Goal: Information Seeking & Learning: Find specific fact

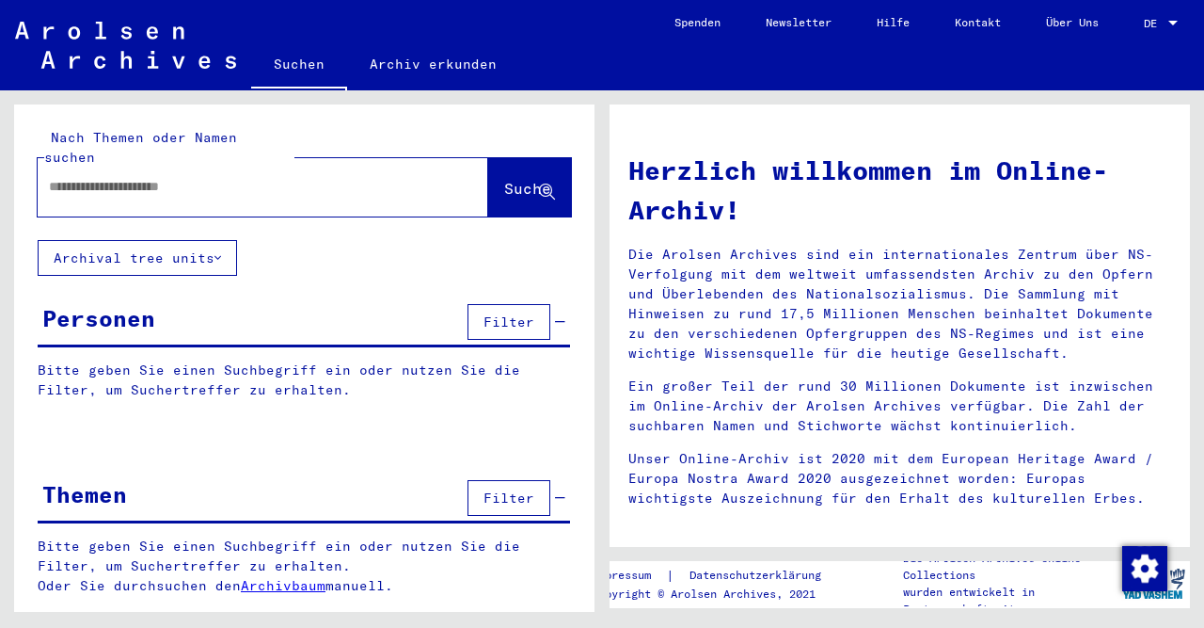
click at [1177, 18] on div at bounding box center [1173, 23] width 17 height 13
click at [1141, 31] on span "English" at bounding box center [1126, 33] width 46 height 14
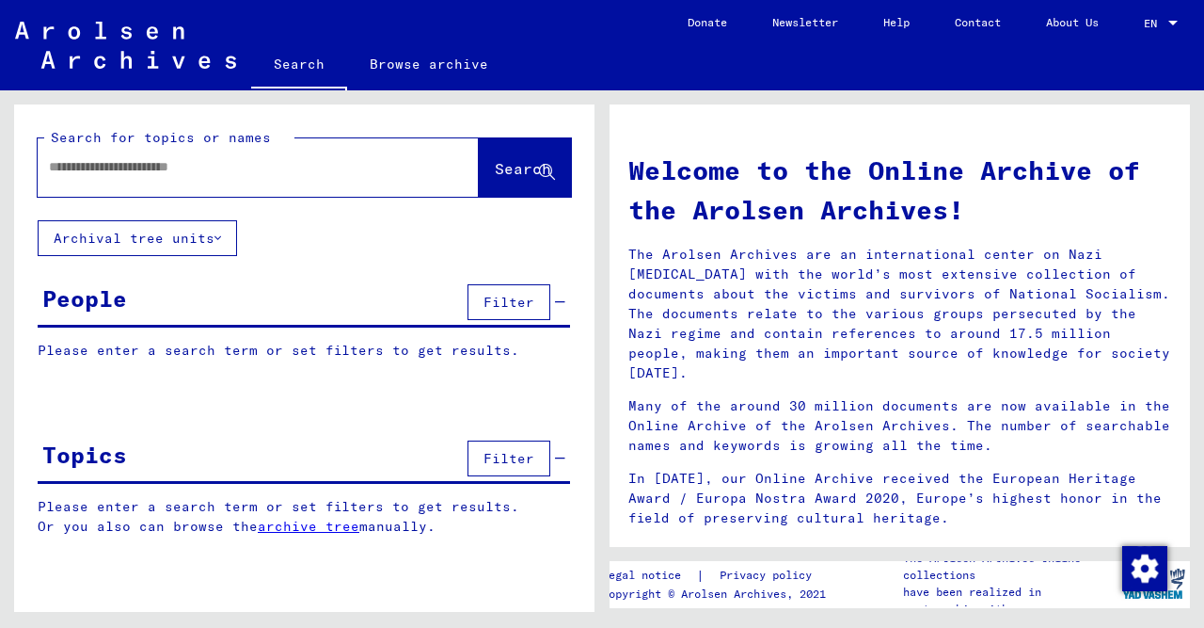
click at [167, 160] on input "text" at bounding box center [236, 167] width 374 height 20
click at [230, 234] on button "Archival tree units" at bounding box center [137, 238] width 199 height 36
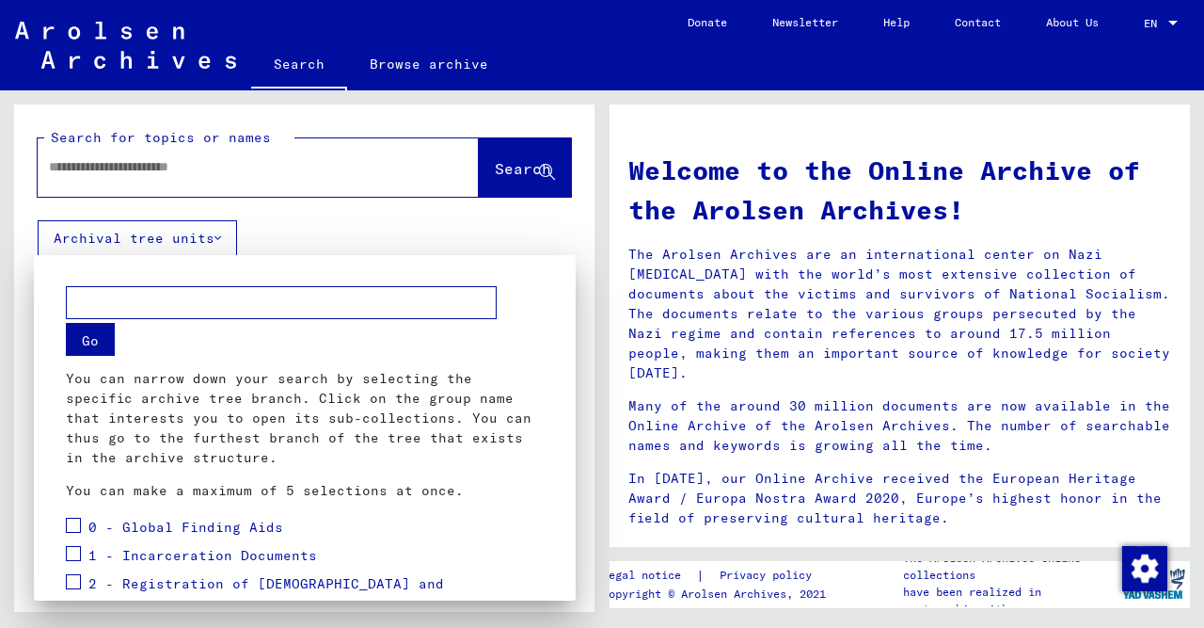
click at [204, 291] on input "text" at bounding box center [281, 302] width 431 height 33
click at [202, 291] on input "*" at bounding box center [281, 302] width 431 height 33
type input "********"
click at [94, 343] on button "Go" at bounding box center [90, 339] width 49 height 33
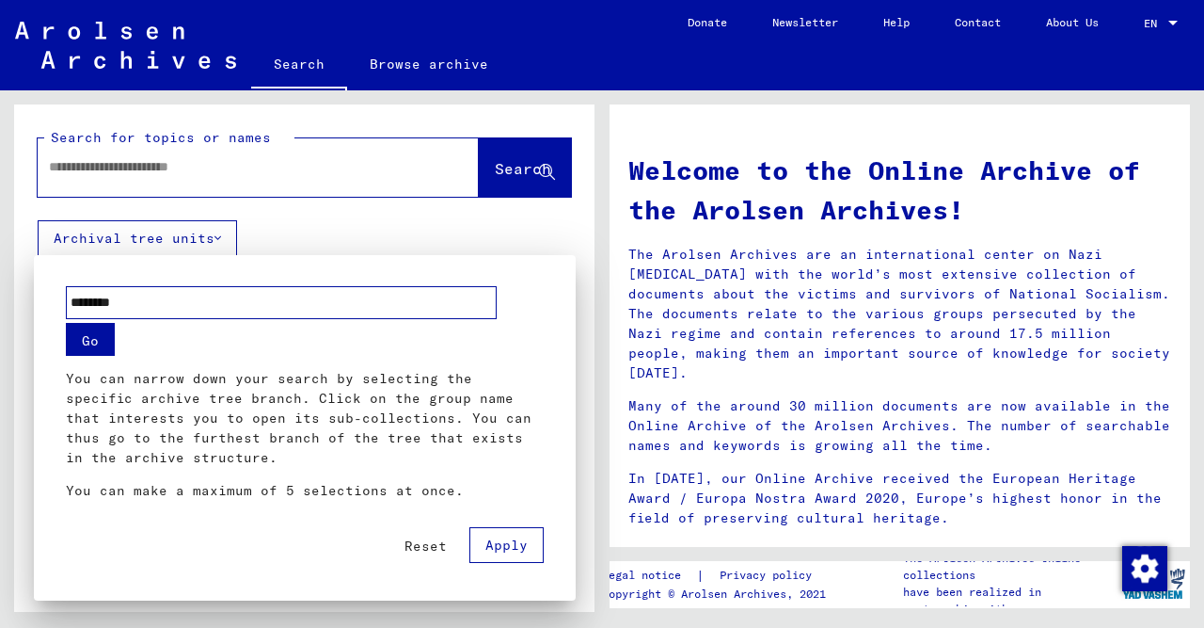
drag, startPoint x: 154, startPoint y: 304, endPoint x: 59, endPoint y: 302, distance: 95.0
click at [66, 302] on input "********" at bounding box center [281, 302] width 431 height 33
click at [112, 167] on div at bounding box center [602, 314] width 1204 height 628
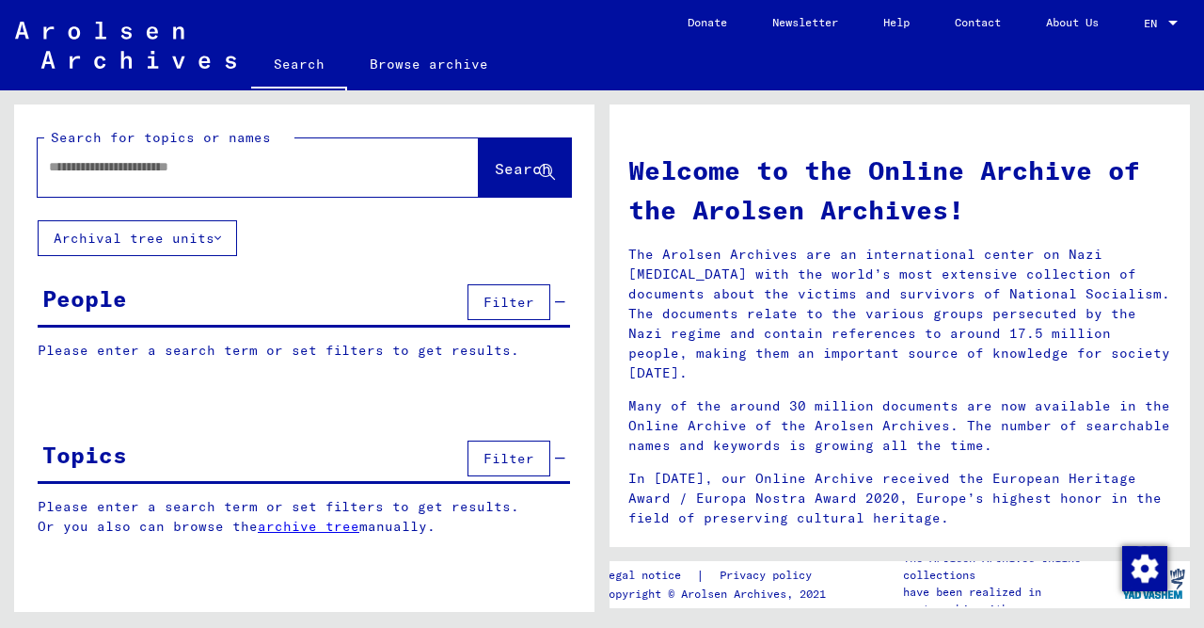
click at [112, 168] on input "text" at bounding box center [236, 167] width 374 height 20
type input "**********"
click at [503, 165] on span "Search" at bounding box center [523, 168] width 56 height 19
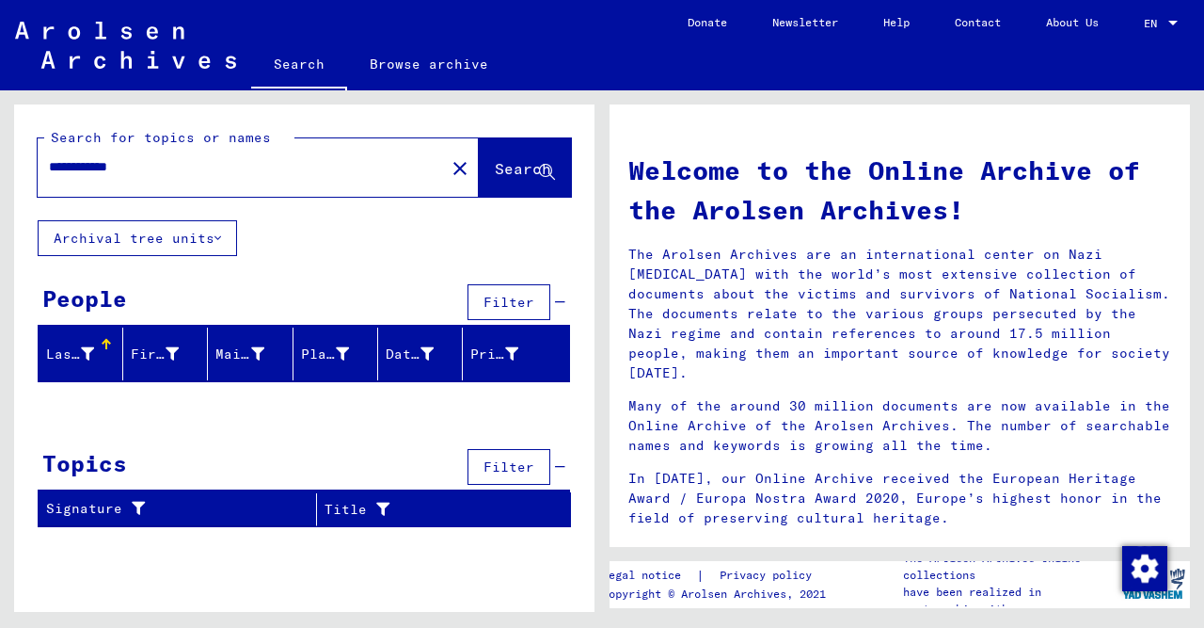
click at [64, 347] on div "Last Name" at bounding box center [70, 354] width 48 height 20
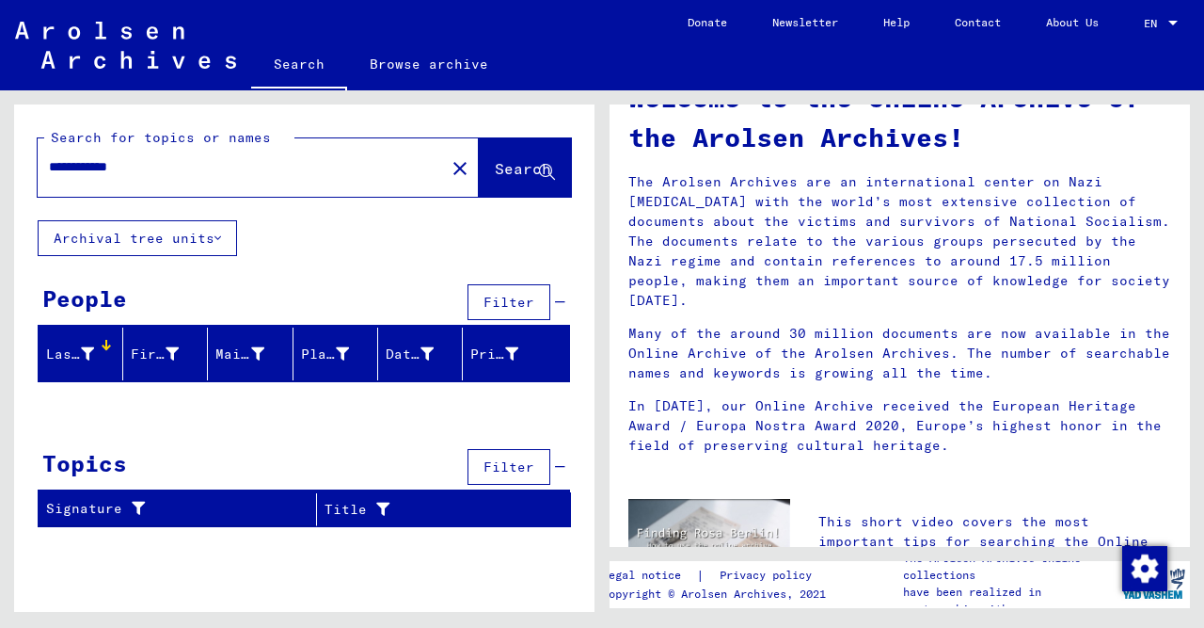
scroll to position [489, 0]
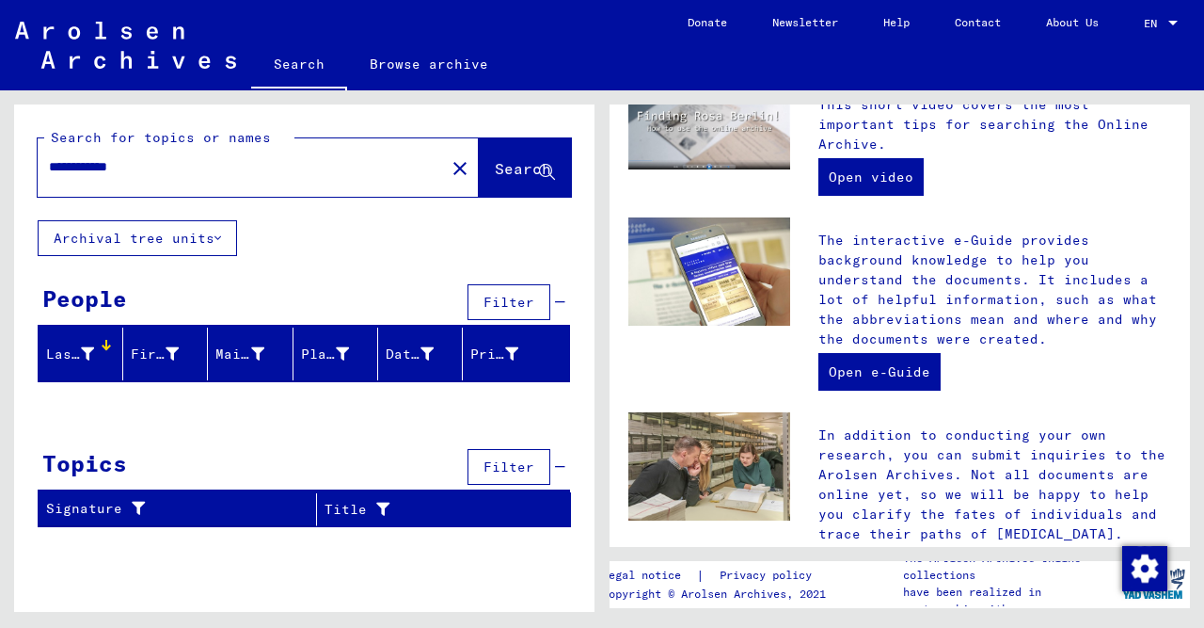
click at [199, 240] on button "Archival tree units" at bounding box center [137, 238] width 199 height 36
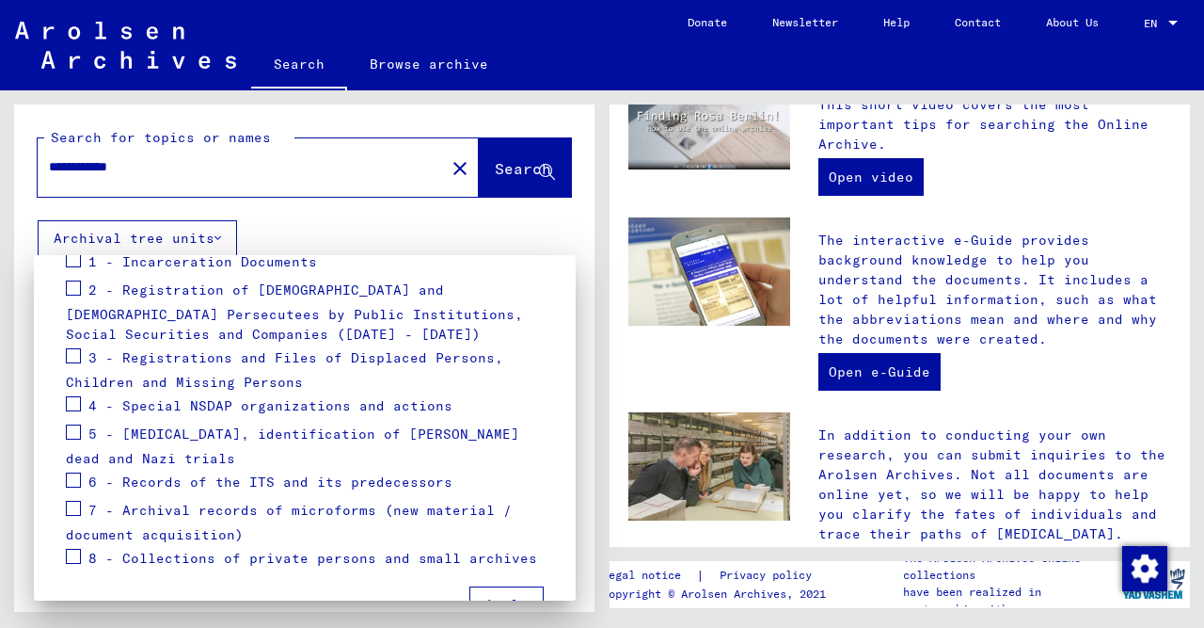
scroll to position [196, 0]
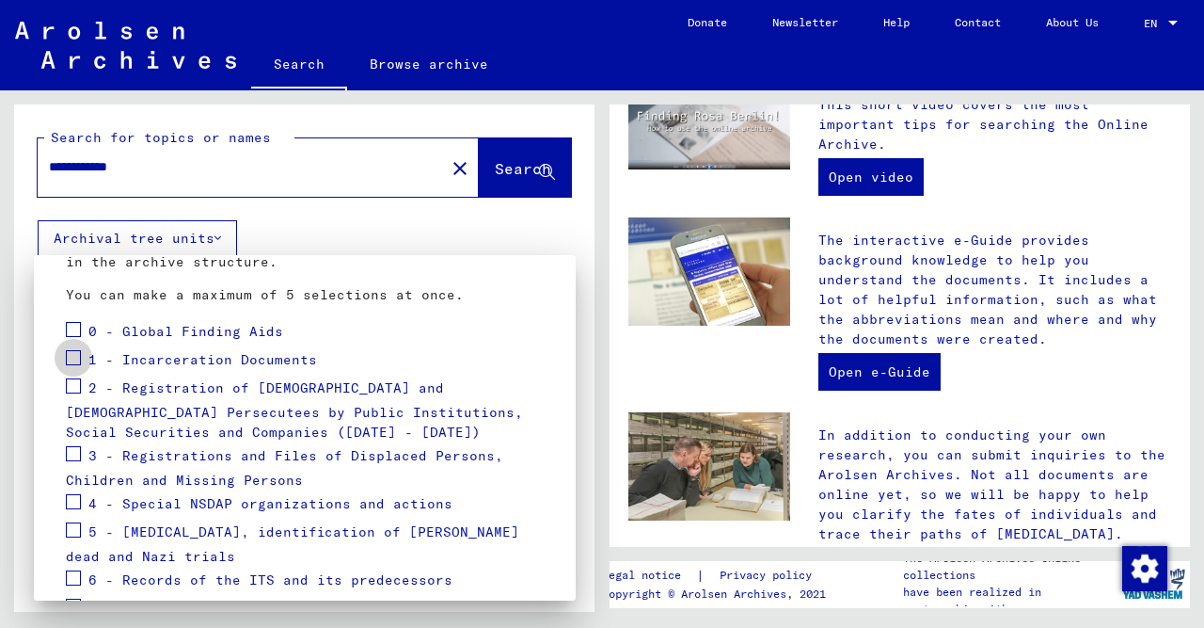
click at [68, 357] on span at bounding box center [73, 357] width 15 height 15
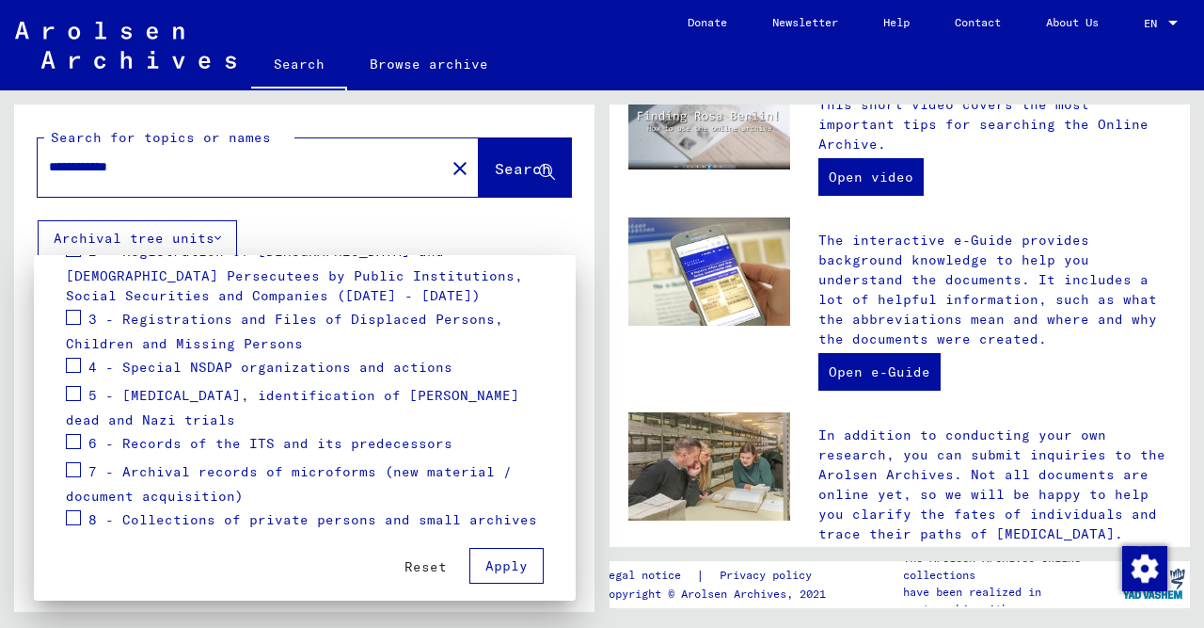
scroll to position [345, 0]
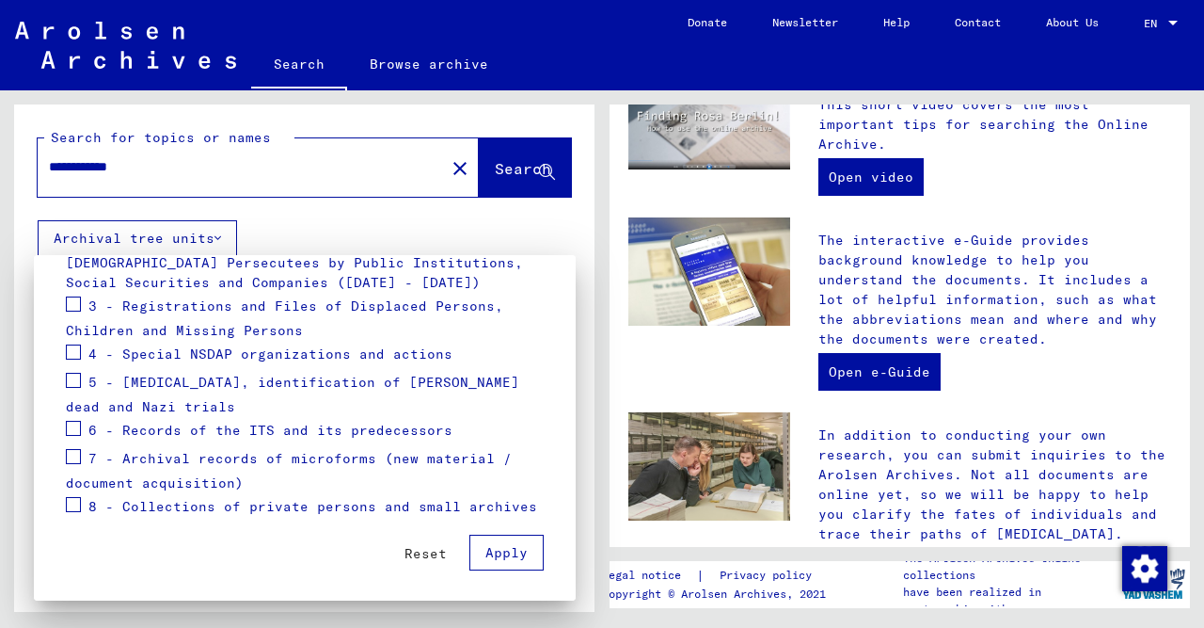
click at [517, 558] on span "Apply" at bounding box center [506, 552] width 42 height 17
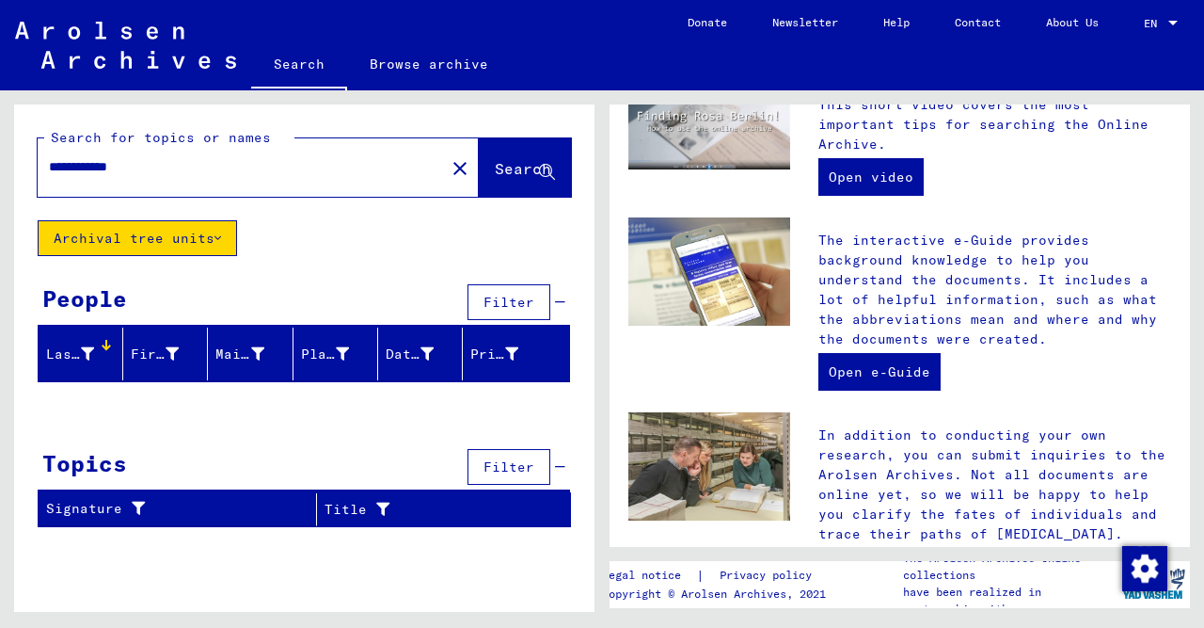
drag, startPoint x: 151, startPoint y: 174, endPoint x: 27, endPoint y: 170, distance: 124.3
click at [49, 169] on input "**********" at bounding box center [236, 167] width 374 height 20
click at [149, 224] on button "Archival tree units" at bounding box center [137, 238] width 199 height 36
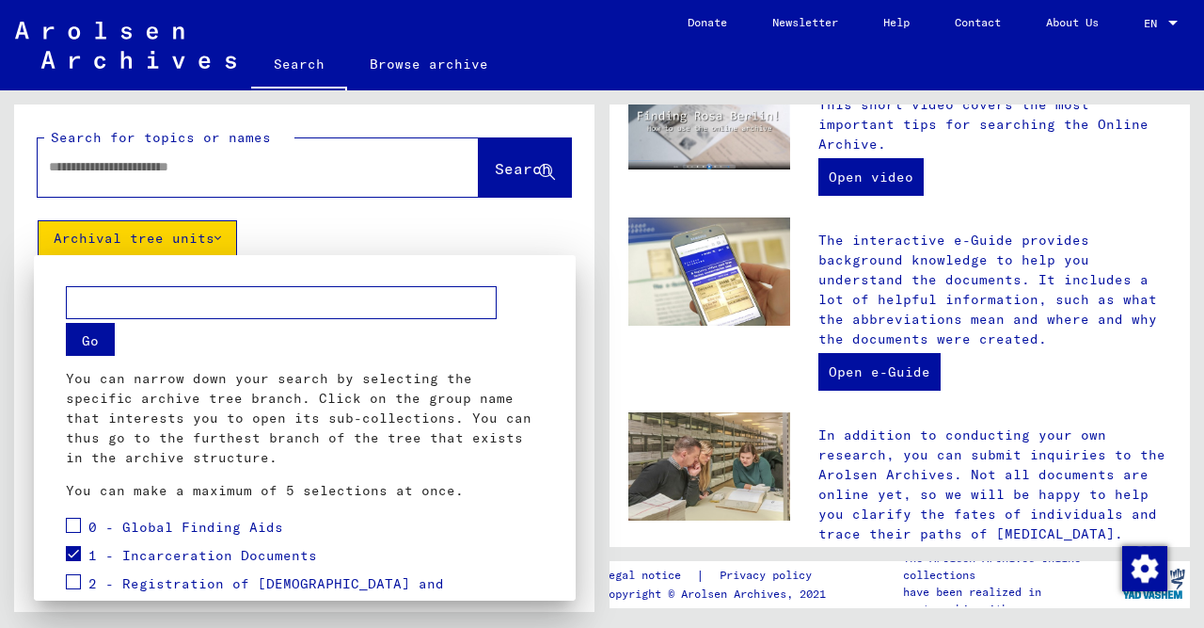
click at [215, 344] on div "Go You can narrow down your search by selecting the specific archive tree branc…" at bounding box center [305, 394] width 478 height 214
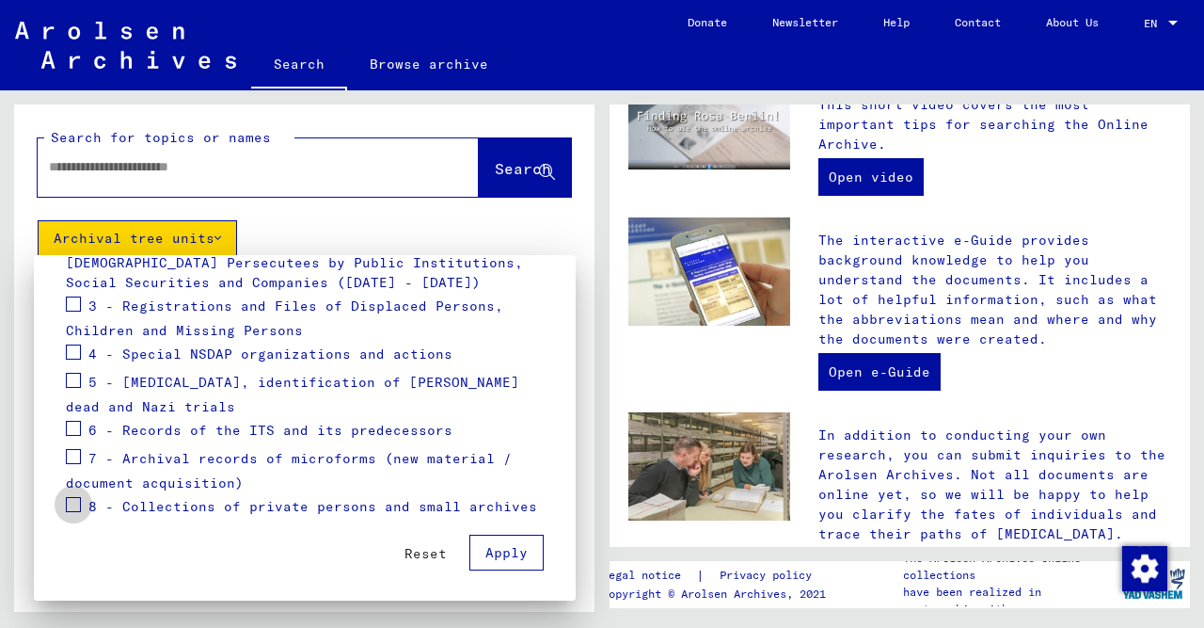
click at [74, 501] on span at bounding box center [73, 504] width 15 height 15
click at [520, 564] on button "Apply" at bounding box center [506, 552] width 74 height 36
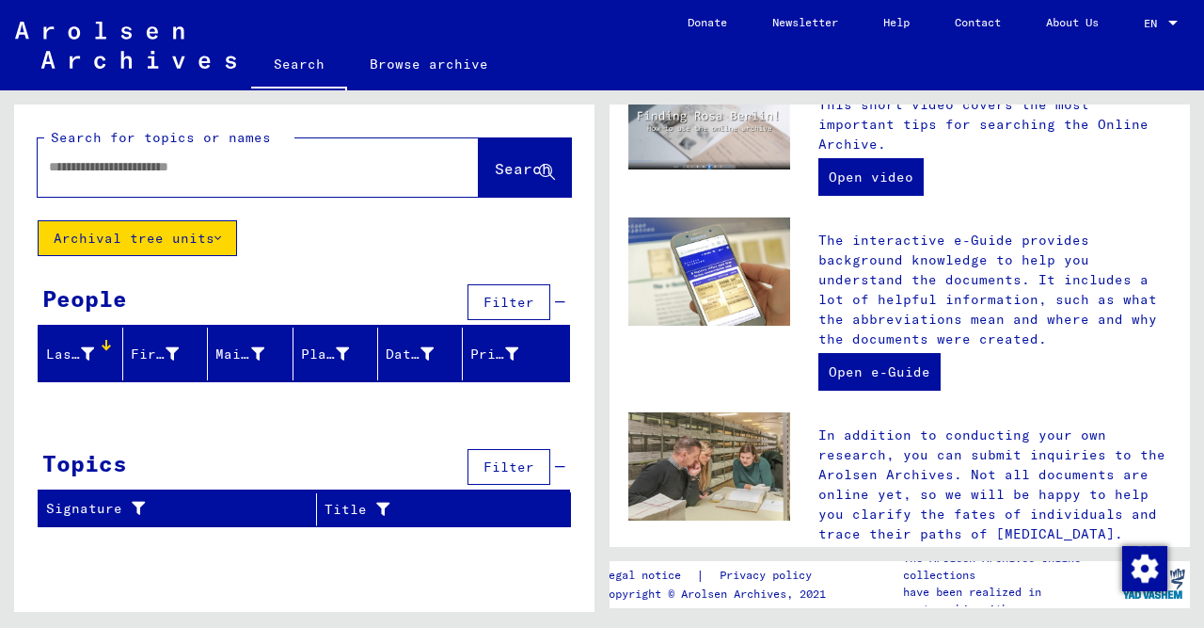
click at [152, 176] on input "text" at bounding box center [236, 167] width 374 height 20
click at [143, 161] on input "text" at bounding box center [236, 167] width 374 height 20
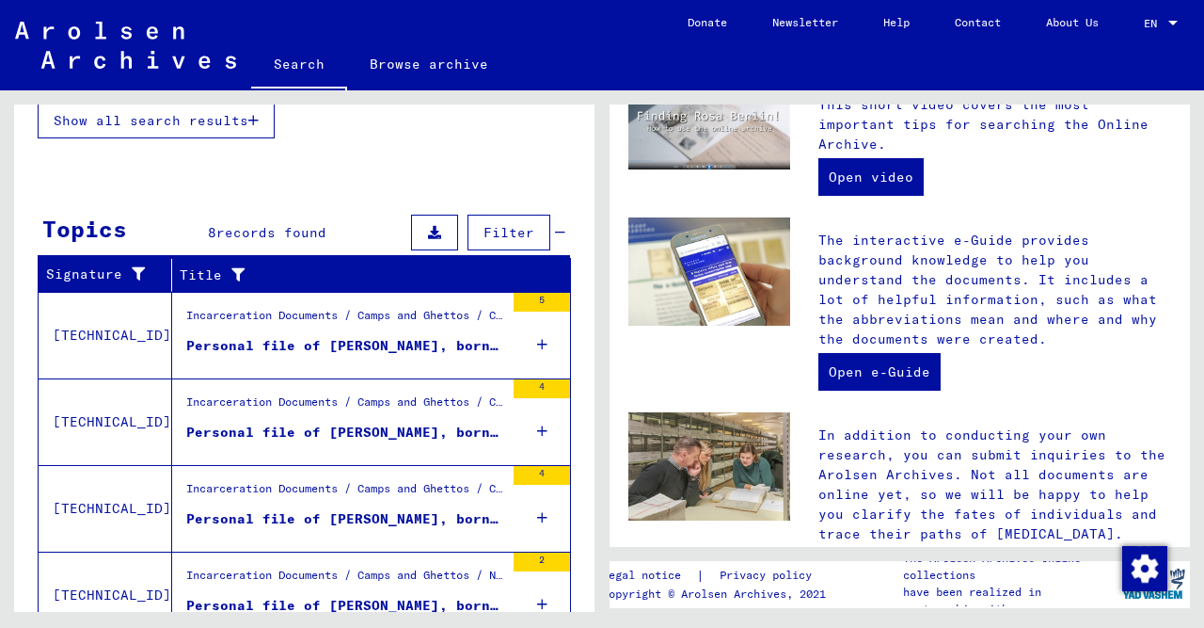
scroll to position [484, 0]
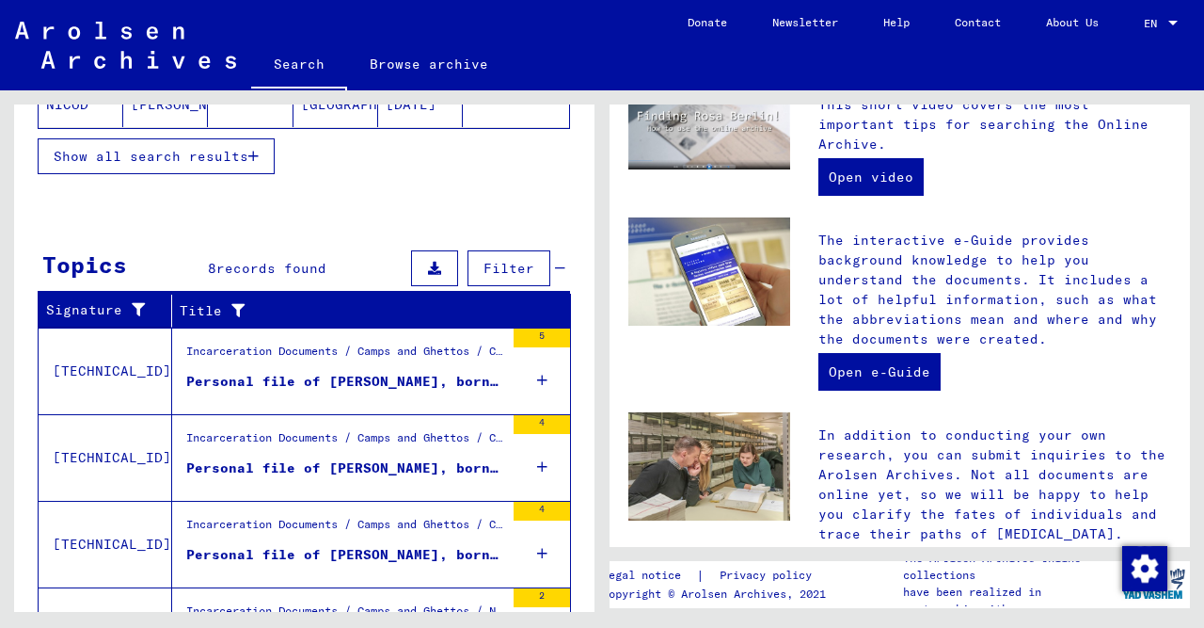
click at [318, 385] on figure "Personal file of [PERSON_NAME], born on [DEMOGRAPHIC_DATA], born in [GEOGRAPHIC…" at bounding box center [345, 386] width 318 height 28
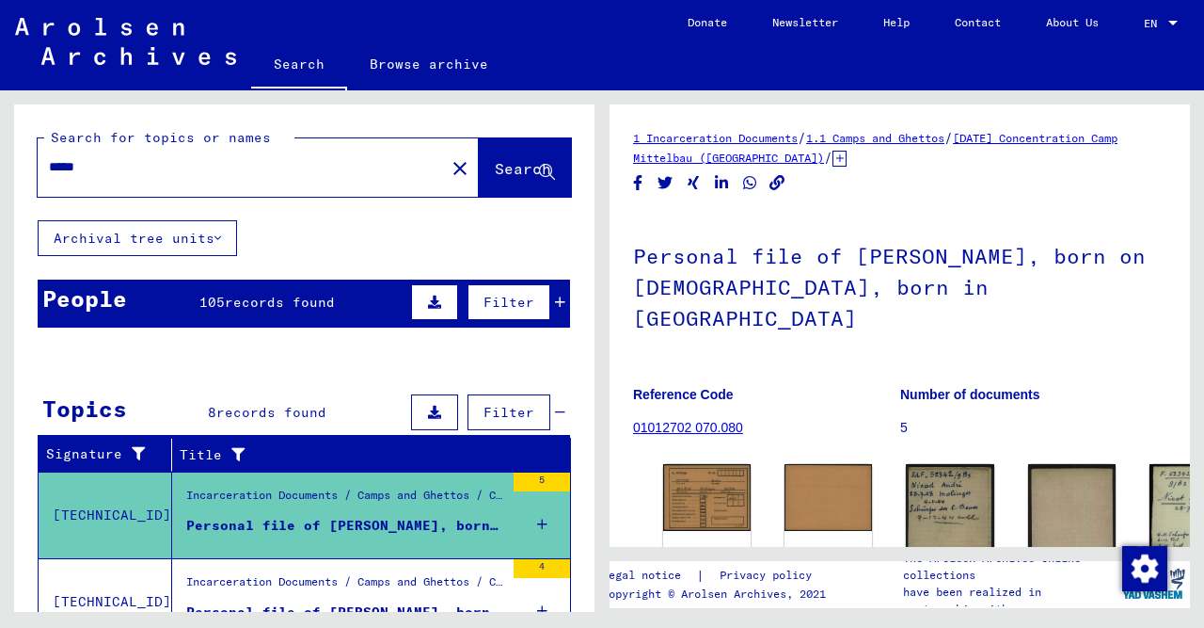
click at [176, 174] on input "*****" at bounding box center [241, 167] width 385 height 20
click at [507, 167] on span "Search" at bounding box center [523, 168] width 56 height 19
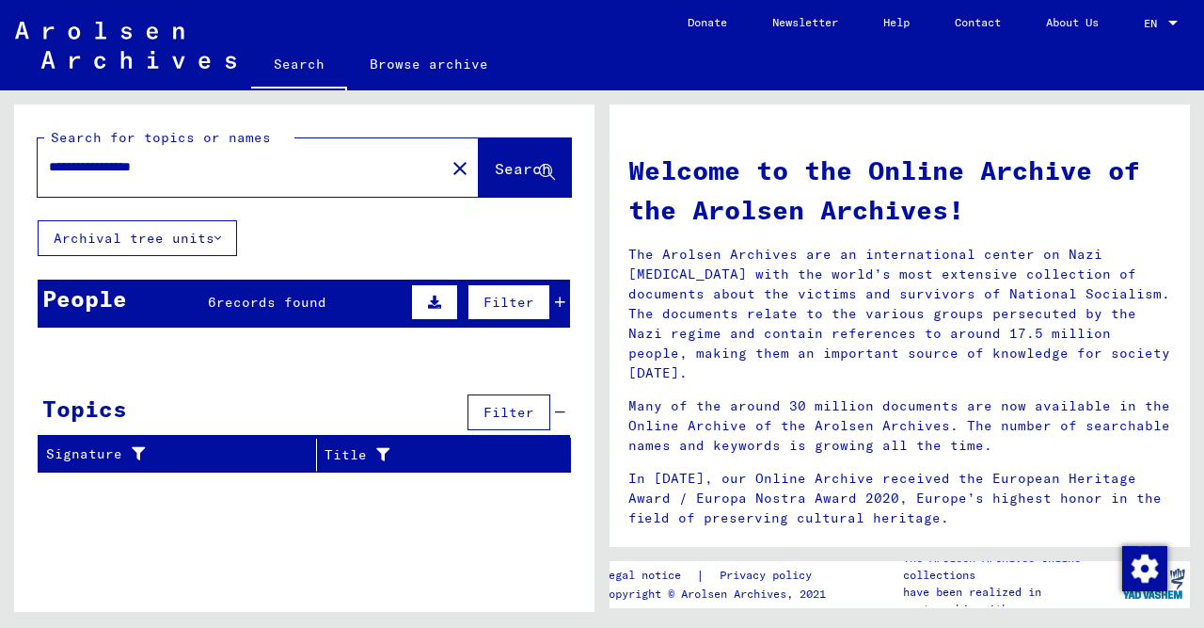
drag, startPoint x: 132, startPoint y: 167, endPoint x: 216, endPoint y: 174, distance: 85.0
click at [216, 174] on input "**********" at bounding box center [236, 167] width 374 height 20
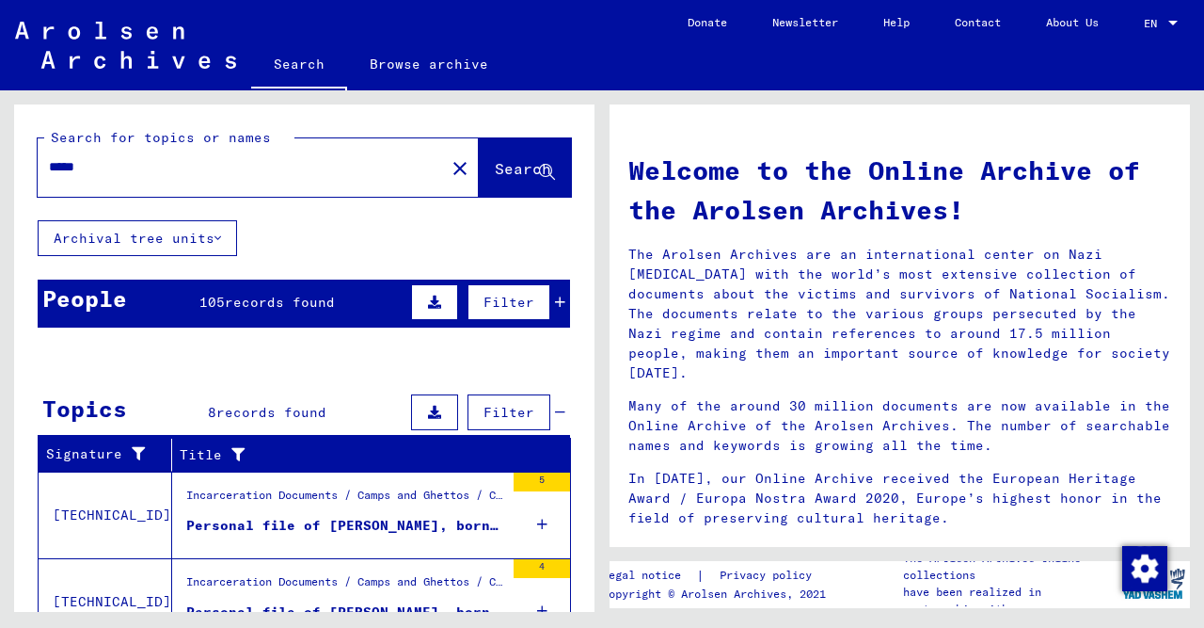
type input "**********"
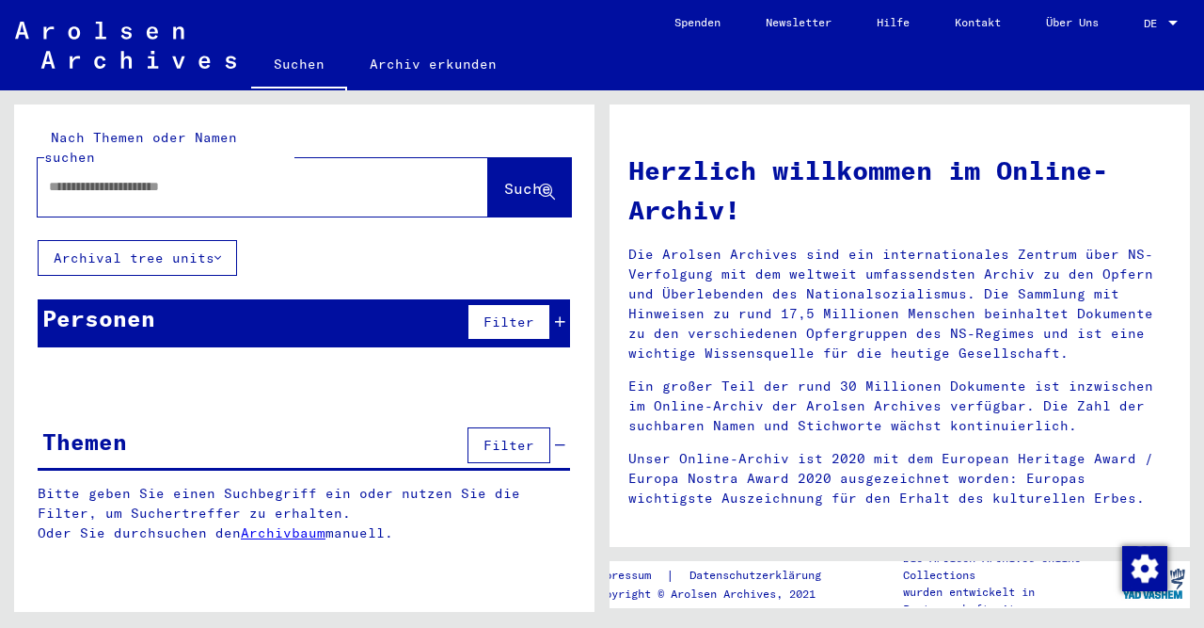
click at [128, 177] on input "text" at bounding box center [240, 187] width 383 height 20
click at [1156, 32] on div "DE DE" at bounding box center [1163, 19] width 38 height 32
click at [1125, 35] on span "English" at bounding box center [1126, 33] width 46 height 14
click at [1171, 23] on div at bounding box center [1173, 23] width 9 height 5
click at [1129, 33] on span "English" at bounding box center [1126, 33] width 46 height 14
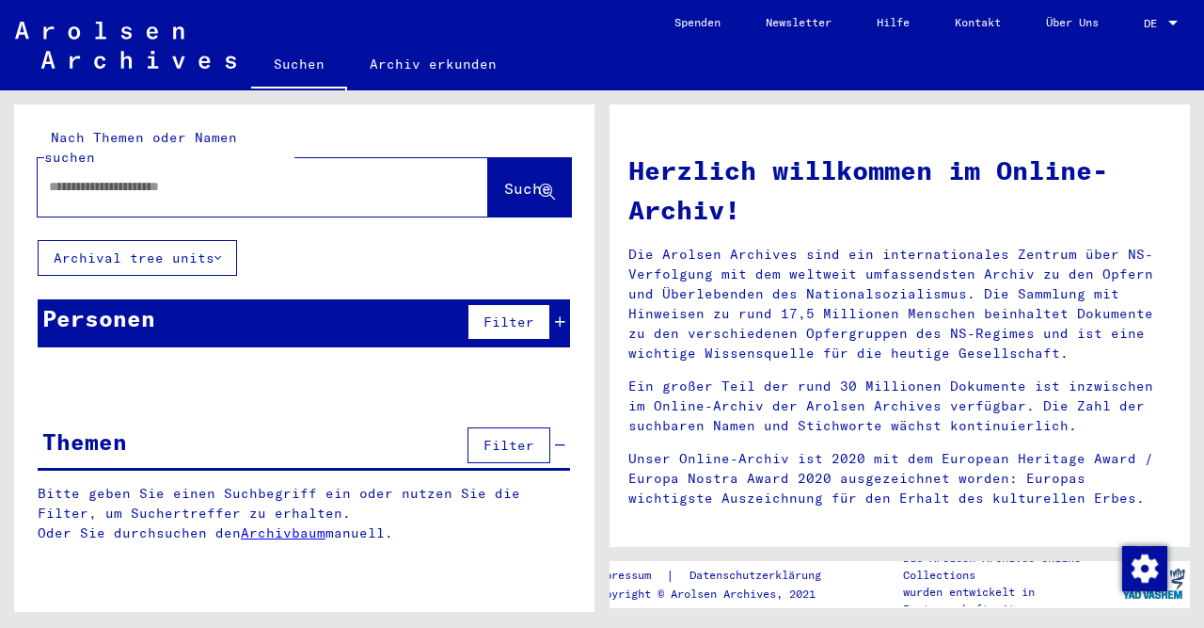
drag, startPoint x: 310, startPoint y: 329, endPoint x: 313, endPoint y: 352, distance: 22.8
click at [310, 330] on yv-its-grid-expansion-panel "Personen Filter Bitte geben Sie einen Suchbegriff ein oder nutzen Sie die Filte…" at bounding box center [304, 337] width 581 height 76
click at [215, 248] on button "Archival tree units" at bounding box center [137, 258] width 199 height 36
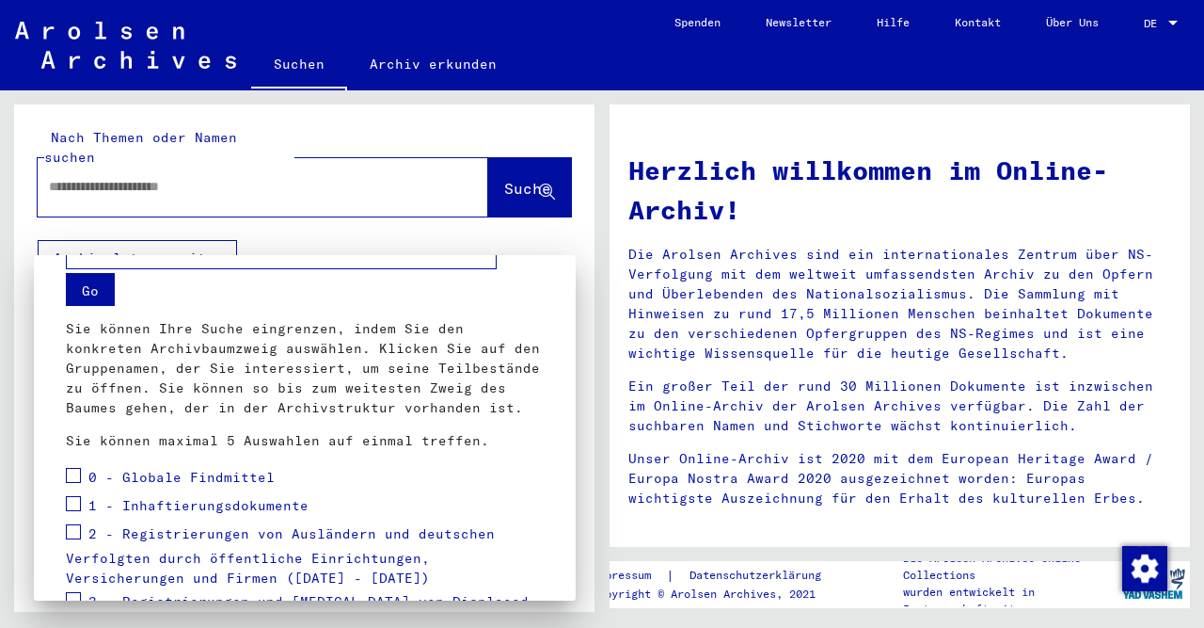
scroll to position [98, 0]
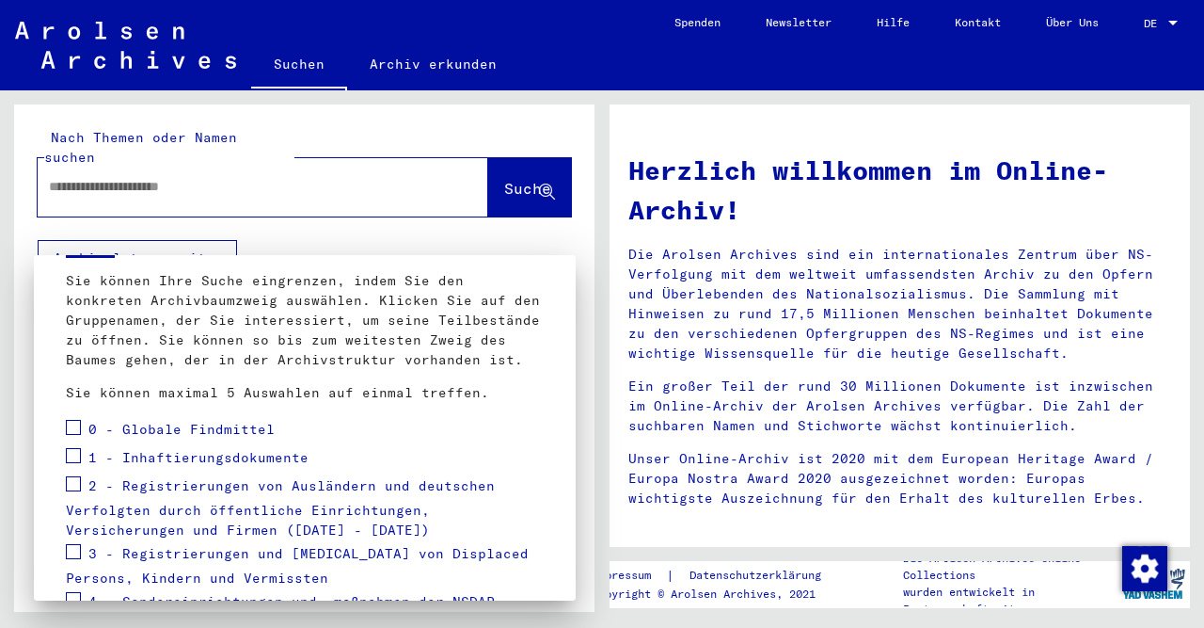
click at [375, 183] on div at bounding box center [602, 314] width 1204 height 628
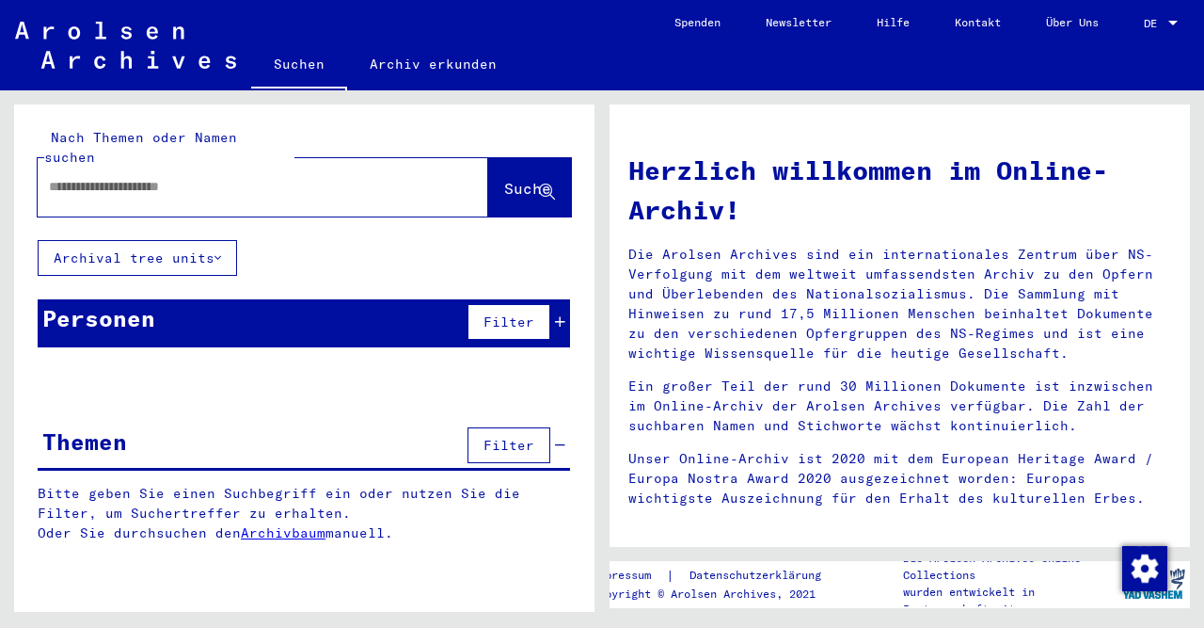
drag, startPoint x: 343, startPoint y: 157, endPoint x: 323, endPoint y: 136, distance: 29.3
click at [343, 166] on div at bounding box center [235, 187] width 394 height 42
